Goal: Information Seeking & Learning: Learn about a topic

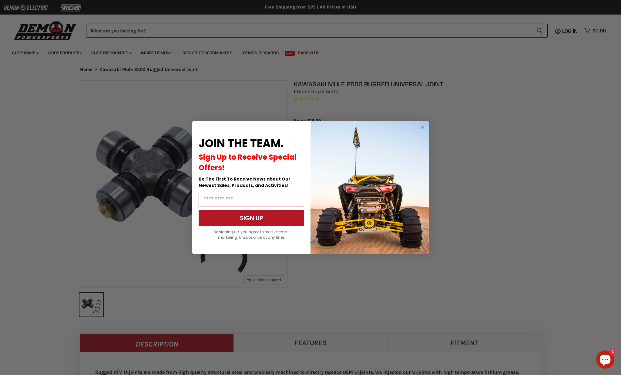
click at [253, 42] on div "Close dialog JOIN THE TEAM. Sign Up to Receive Special Offers! Be The First To …" at bounding box center [310, 187] width 621 height 375
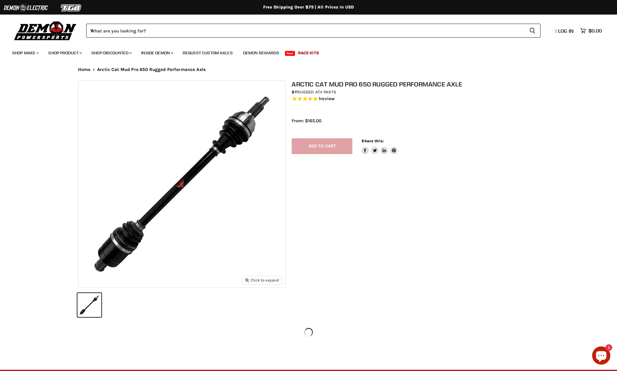
select select "******"
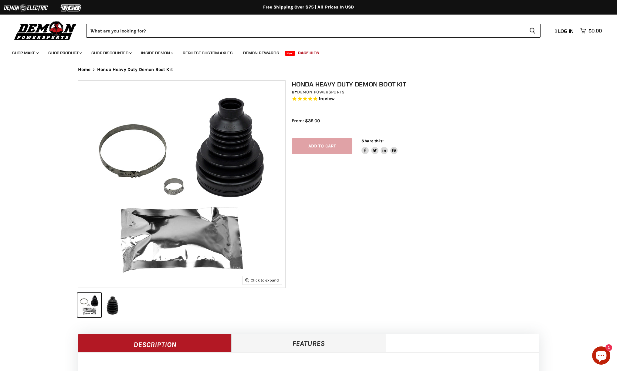
select select "******"
